Goal: Find specific page/section: Find specific page/section

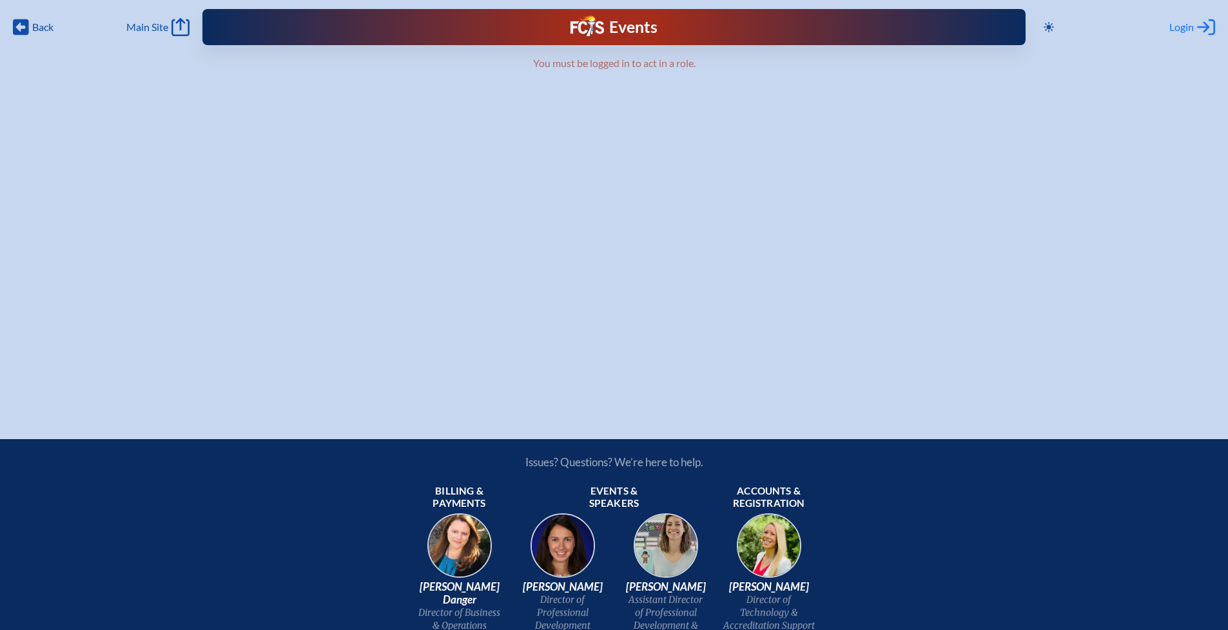
type input "[EMAIL_ADDRESS][DOMAIN_NAME]"
click at [1192, 23] on span "Login" at bounding box center [1181, 27] width 24 height 13
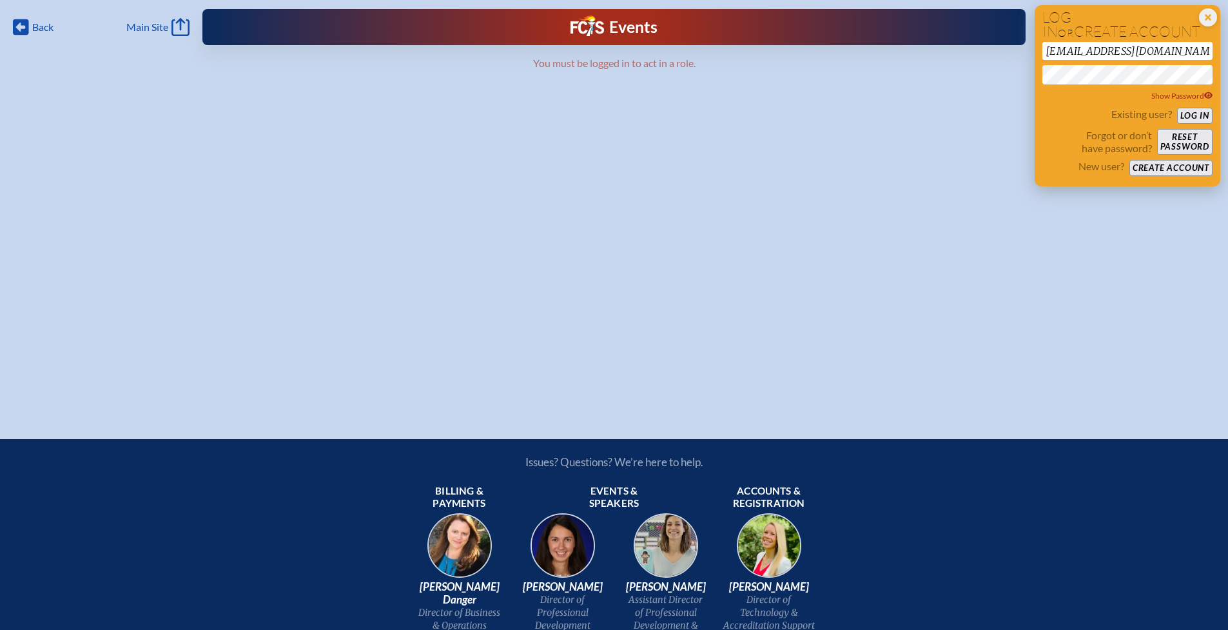
click at [1194, 116] on button "Log in" at bounding box center [1194, 116] width 35 height 16
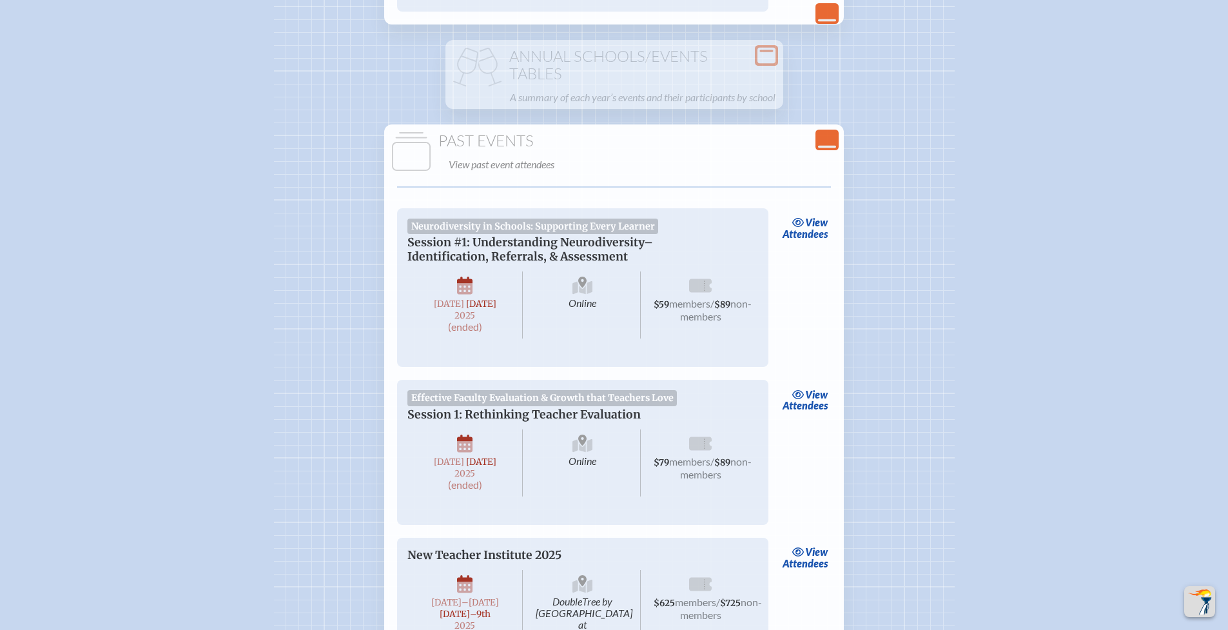
scroll to position [2600, 0]
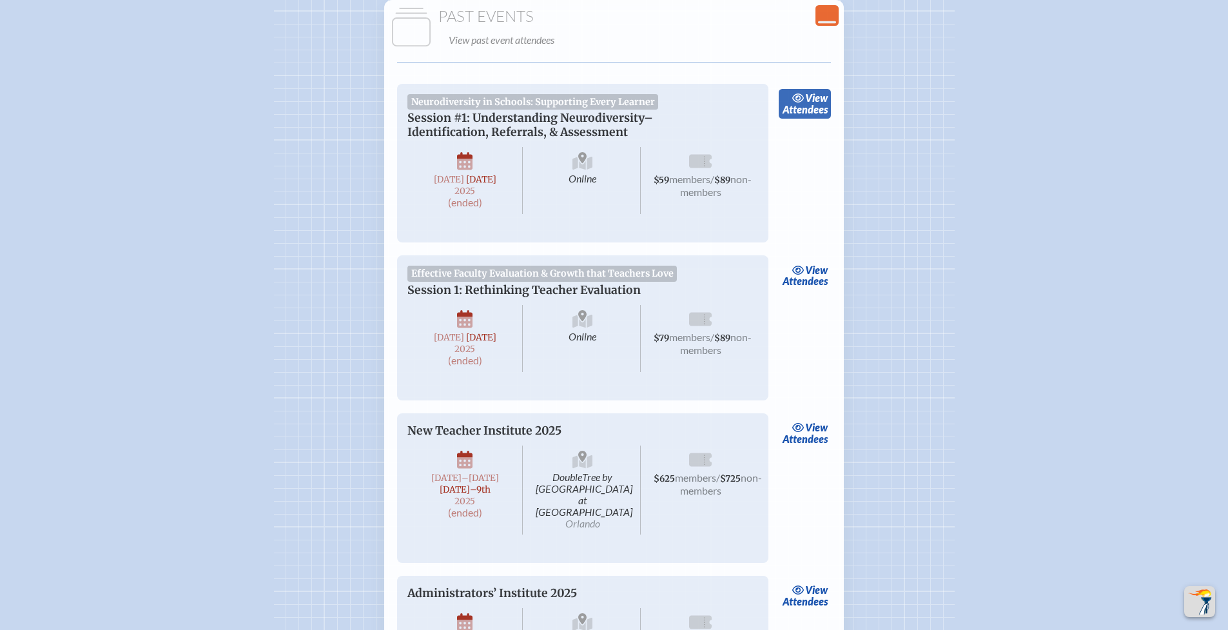
click at [807, 119] on link "view Attendees" at bounding box center [805, 104] width 52 height 30
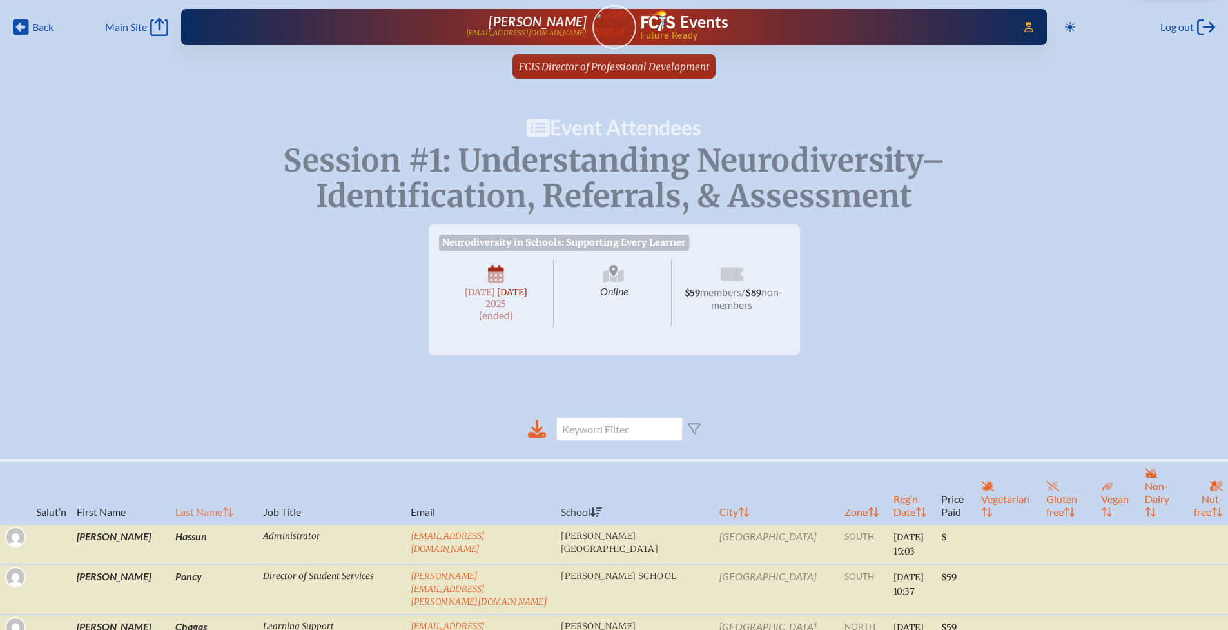
click at [186, 495] on th "Last Name" at bounding box center [214, 492] width 88 height 64
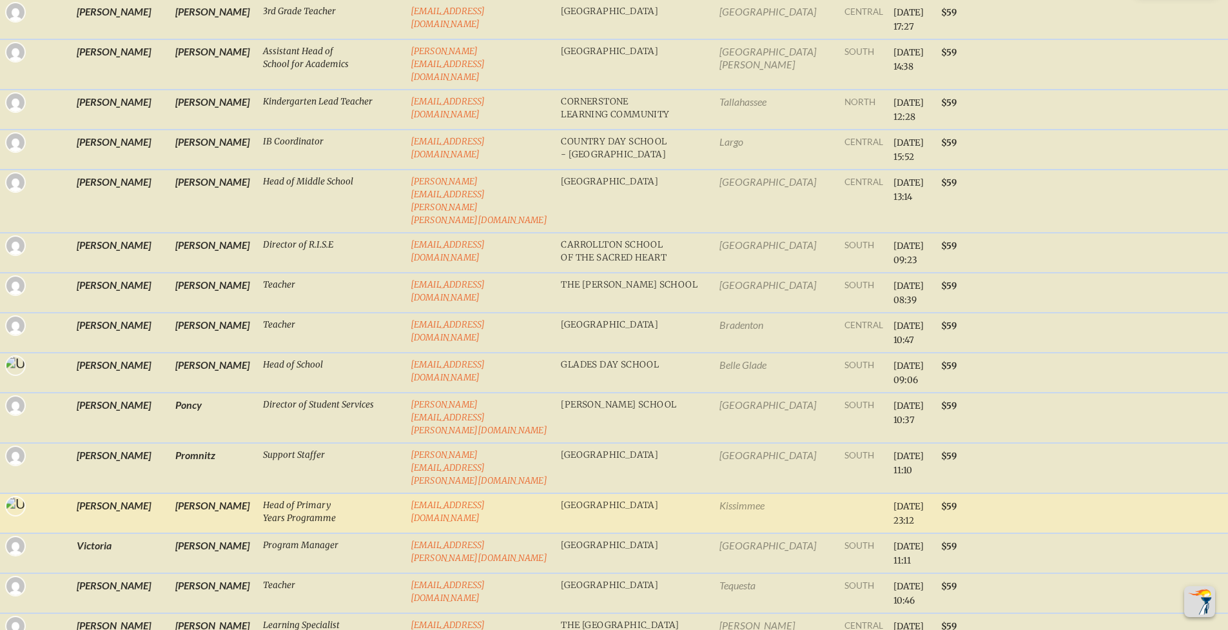
scroll to position [2395, 0]
